Goal: Task Accomplishment & Management: Use online tool/utility

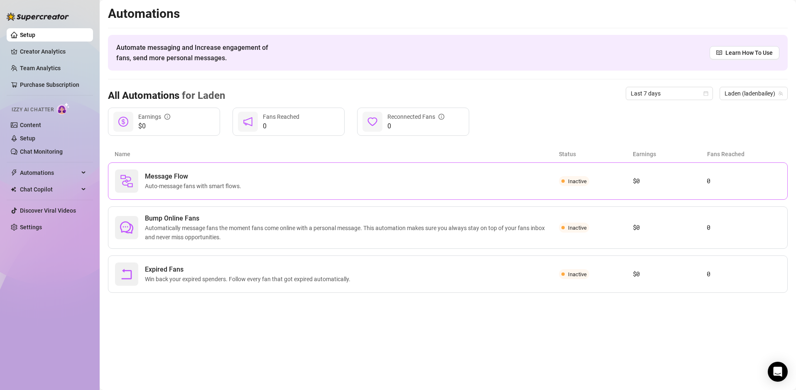
click at [204, 179] on span "Message Flow" at bounding box center [195, 177] width 100 height 10
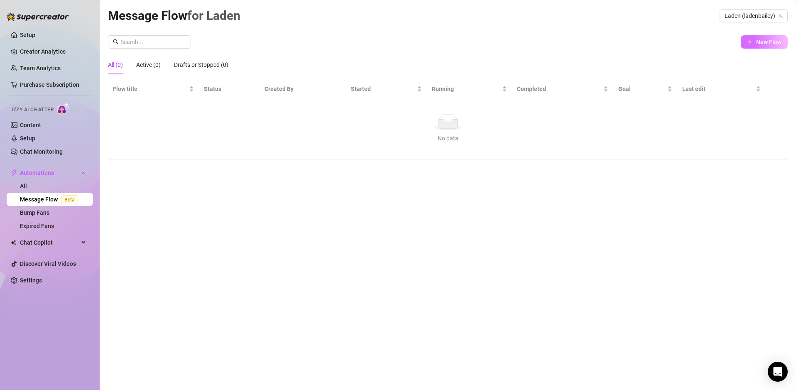
click at [762, 43] on span "New Flow" at bounding box center [769, 42] width 25 height 7
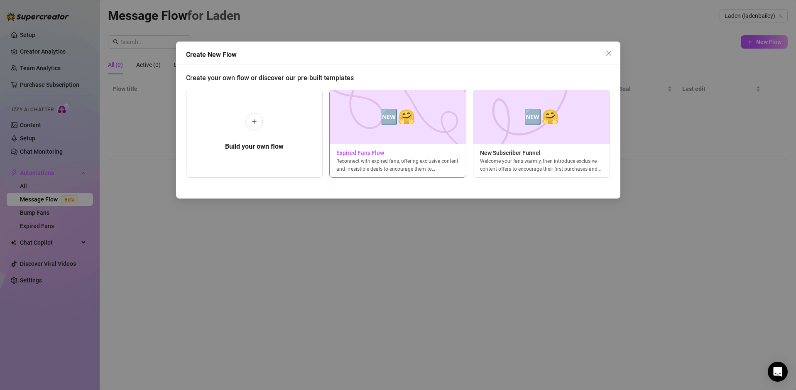
click at [416, 126] on img at bounding box center [397, 117] width 137 height 54
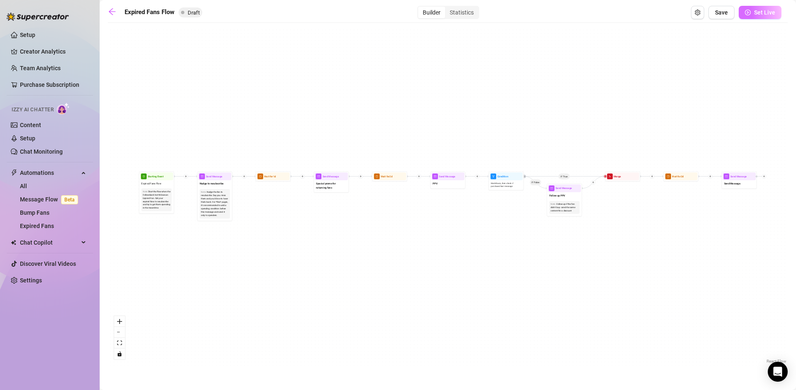
click at [762, 17] on button "Set Live" at bounding box center [760, 12] width 43 height 13
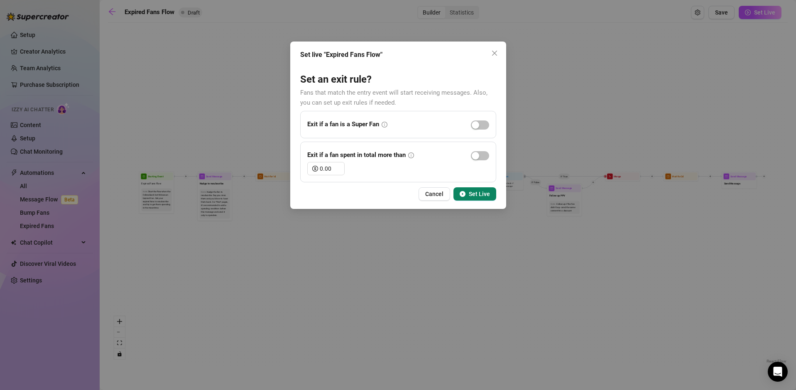
click at [475, 192] on span "Set Live" at bounding box center [479, 194] width 21 height 7
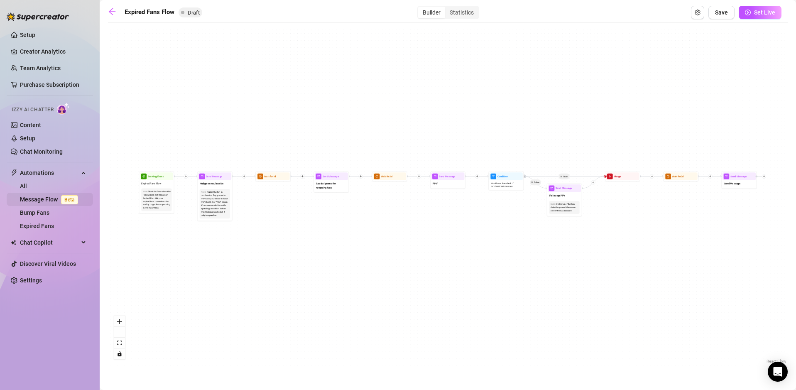
click at [42, 200] on link "Message Flow Beta" at bounding box center [50, 199] width 61 height 7
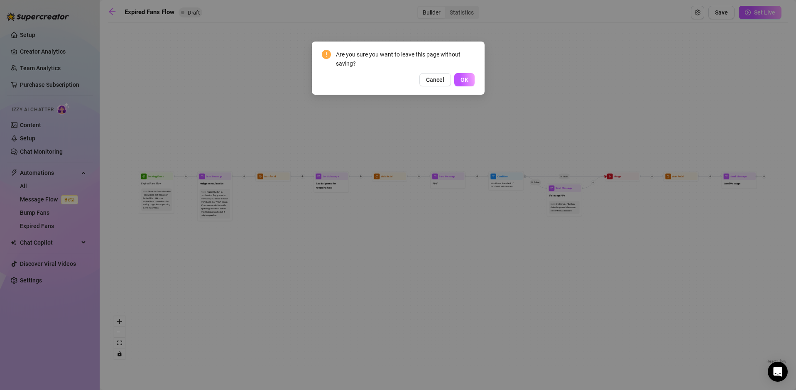
click at [360, 89] on div "Are you sure you want to leave this page without saving? Cancel OK" at bounding box center [398, 68] width 173 height 53
click at [346, 110] on div "Are you sure you want to leave this page without saving? Cancel OK" at bounding box center [398, 195] width 796 height 390
click at [634, 117] on div "Are you sure you want to leave this page without saving? Cancel OK" at bounding box center [398, 195] width 796 height 390
click at [428, 85] on button "Cancel" at bounding box center [436, 79] width 32 height 13
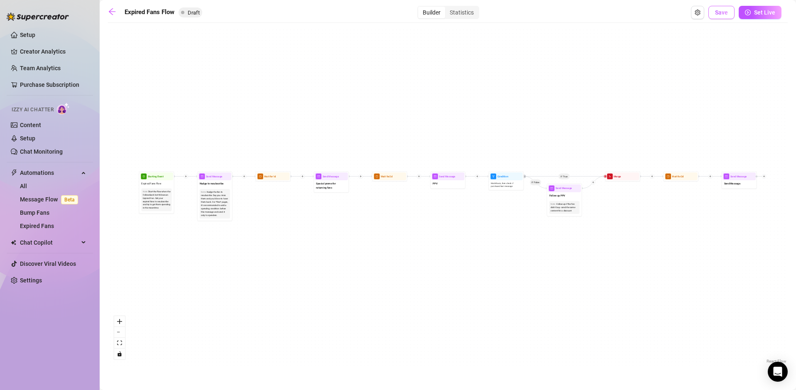
click at [725, 17] on button "Save" at bounding box center [722, 12] width 26 height 13
click at [49, 153] on link "Chat Monitoring" at bounding box center [41, 151] width 43 height 7
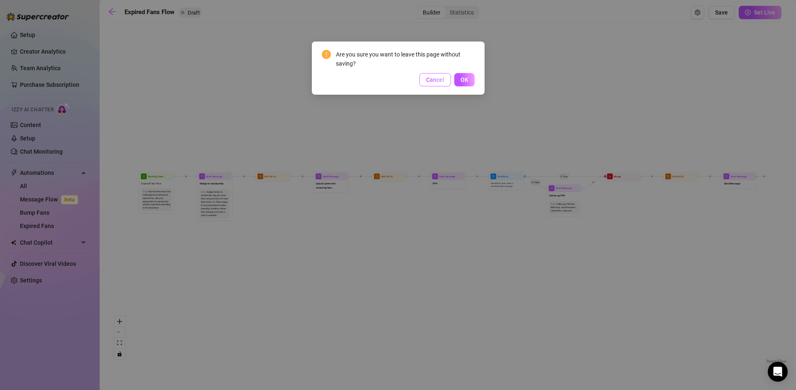
click at [437, 83] on button "Cancel" at bounding box center [436, 79] width 32 height 13
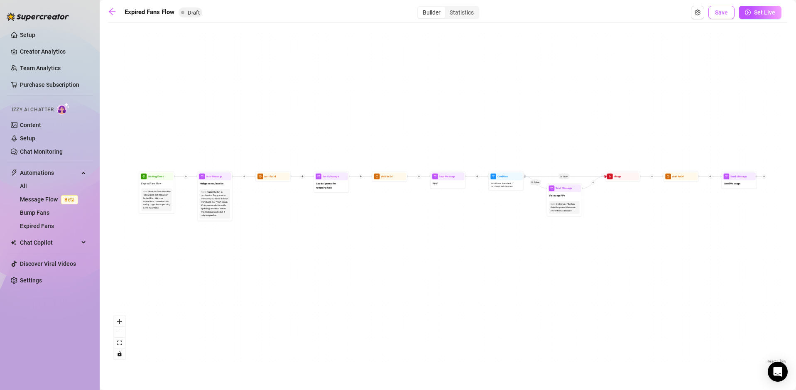
click at [728, 16] on button "Save" at bounding box center [722, 12] width 26 height 13
click at [34, 124] on link "Content" at bounding box center [30, 125] width 21 height 7
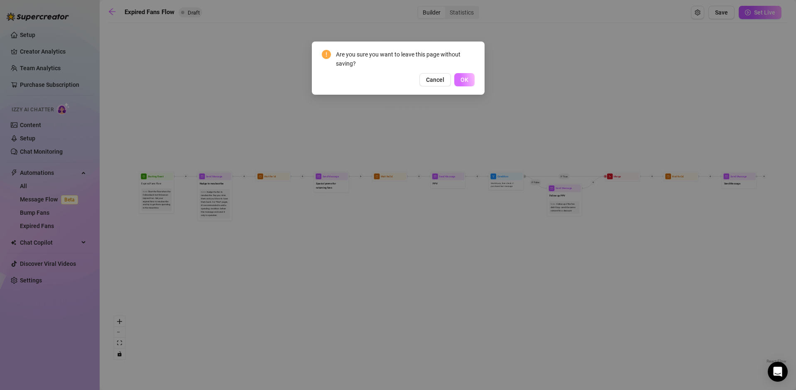
click at [467, 79] on span "OK" at bounding box center [465, 79] width 8 height 7
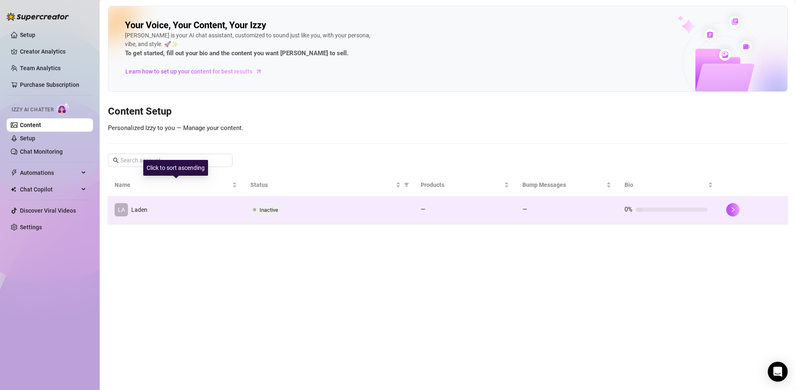
click at [209, 217] on td "LA Laden" at bounding box center [176, 210] width 136 height 27
